Goal: Use online tool/utility: Utilize a website feature to perform a specific function

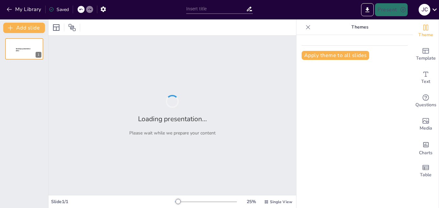
type input "Historia sistema financiero mexicano"
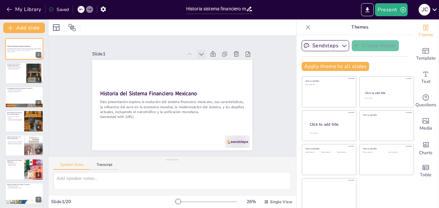
click at [209, 61] on icon at bounding box center [213, 65] width 8 height 8
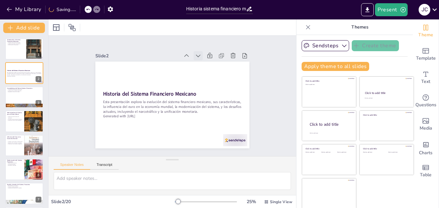
click at [192, 50] on icon at bounding box center [193, 52] width 7 height 7
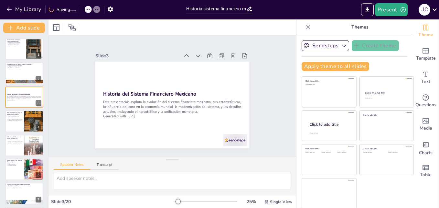
click at [198, 129] on icon at bounding box center [202, 133] width 8 height 8
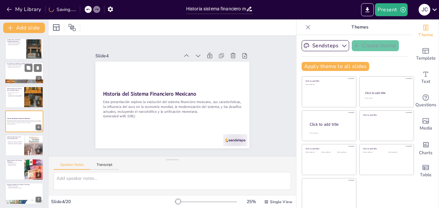
checkbox input "true"
click at [21, 71] on div at bounding box center [24, 73] width 39 height 22
type textarea "Lo ipsumdolo si ametcons adipiscingeli seddoeiusmo te inc utlaboreetdolo magna …"
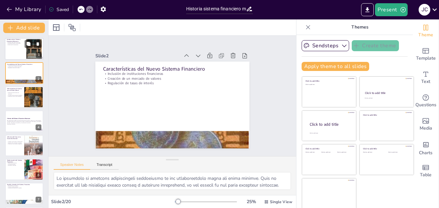
checkbox input "true"
click at [18, 51] on div at bounding box center [24, 49] width 39 height 22
type textarea "Lo ipsumdolo sit ametcon adipiscing el seddoei temp incididu utla et dolorema a…"
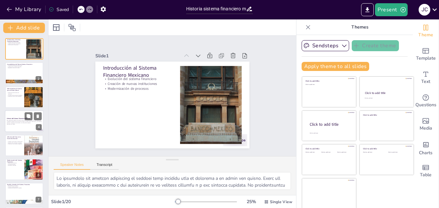
checkbox input "true"
click at [21, 121] on p "Esta presentación explora la evolución del sistema financiero mexicano, sus car…" at bounding box center [24, 122] width 35 height 4
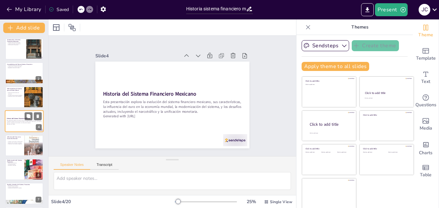
scroll to position [1, 0]
click at [108, 167] on button "Transcript" at bounding box center [104, 165] width 29 height 7
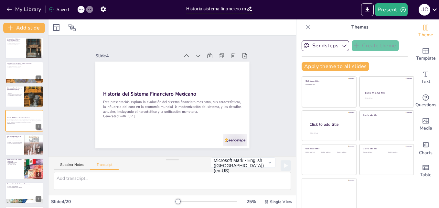
checkbox input "true"
